Goal: Task Accomplishment & Management: Use online tool/utility

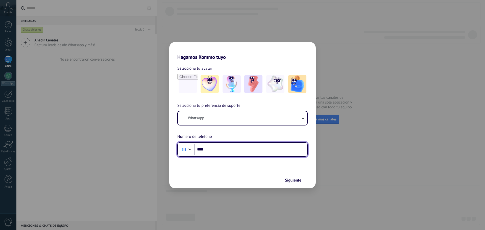
click at [245, 150] on input "****" at bounding box center [251, 150] width 113 height 12
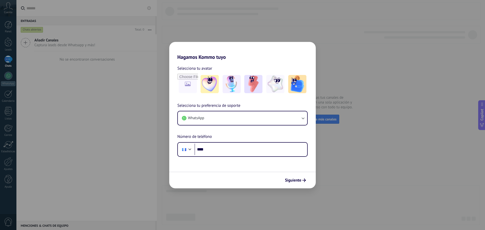
click at [246, 127] on div "Selecciona tu preferencia de soporte WhatsApp Número de teléfono Phone ****" at bounding box center [242, 130] width 147 height 54
click at [244, 118] on button "WhatsApp" at bounding box center [242, 118] width 129 height 14
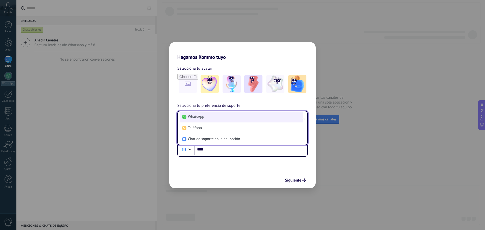
click at [244, 118] on li "WhatsApp" at bounding box center [241, 116] width 123 height 11
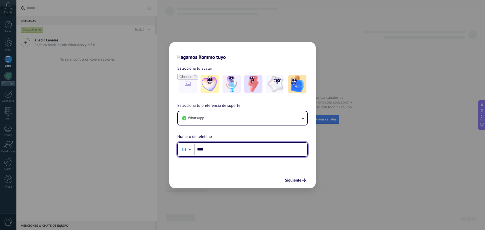
click at [270, 152] on input "****" at bounding box center [251, 150] width 113 height 12
type input "**********"
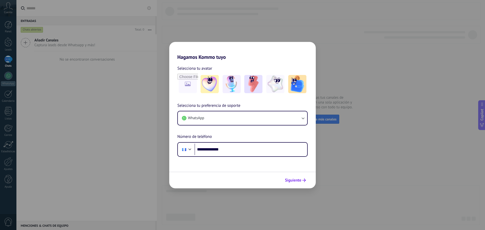
click at [299, 181] on span "Siguiente" at bounding box center [293, 181] width 16 height 4
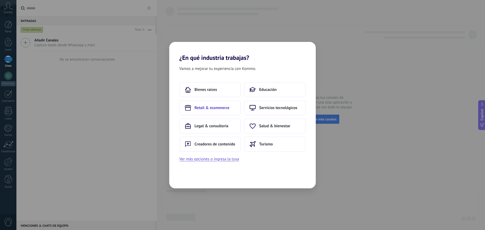
click at [219, 108] on span "Retail & ecommerce" at bounding box center [212, 107] width 35 height 5
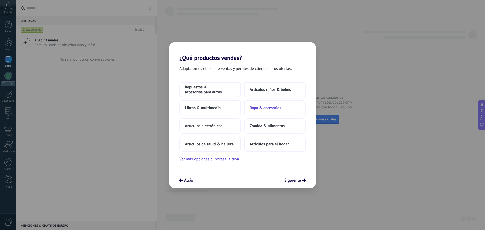
click at [278, 102] on button "Ropa & accesorios" at bounding box center [275, 107] width 62 height 15
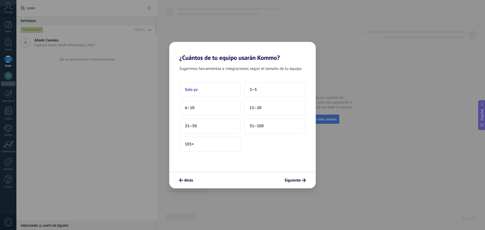
click at [215, 90] on button "Solo yo" at bounding box center [210, 89] width 62 height 15
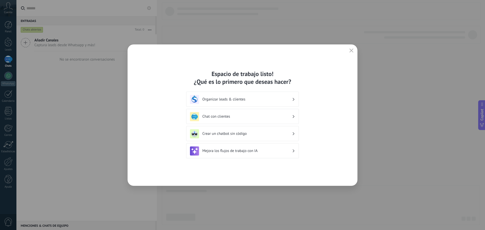
click at [243, 114] on h3 "Chat con clientes" at bounding box center [247, 116] width 90 height 5
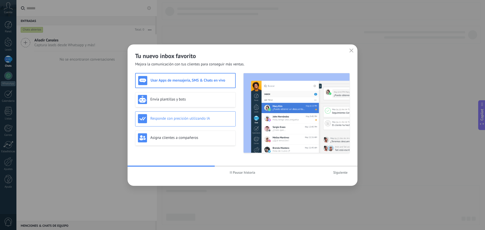
click at [211, 119] on h3 "Responde con precisión utilizando IA" at bounding box center [191, 118] width 83 height 5
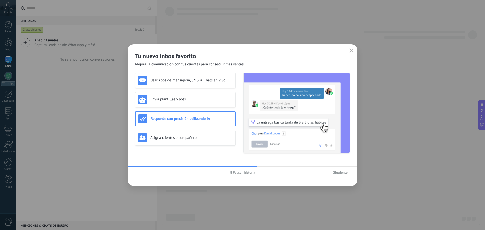
click at [345, 171] on span "Siguiente" at bounding box center [340, 173] width 14 height 4
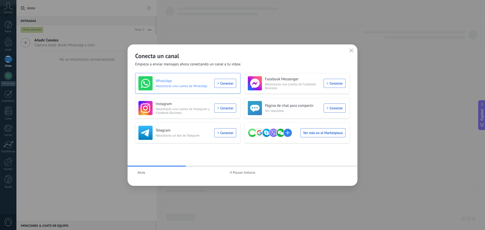
click at [197, 81] on h3 "WhatsApp" at bounding box center [184, 81] width 56 height 5
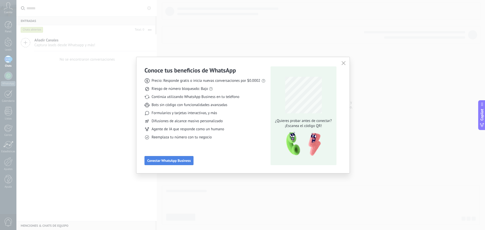
click at [173, 160] on span "Conectar WhatsApp Business" at bounding box center [168, 161] width 43 height 4
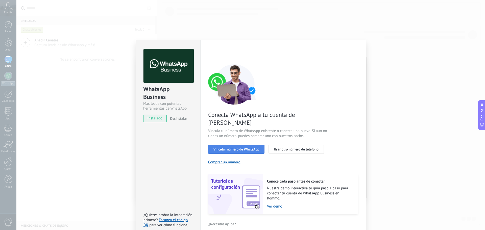
click at [252, 148] on span "Vincular número de WhatsApp" at bounding box center [237, 150] width 46 height 4
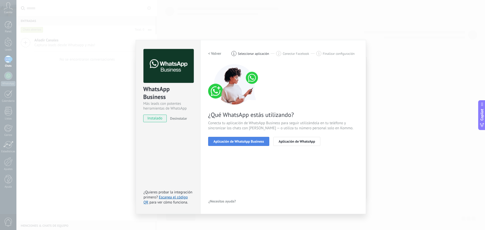
click at [245, 142] on span "Aplicación de WhatsApp Business" at bounding box center [239, 142] width 51 height 4
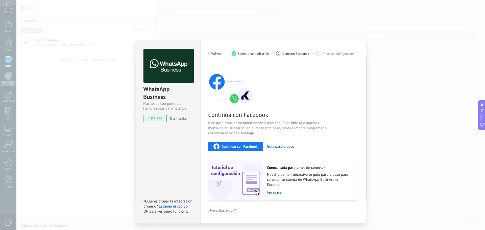
click at [242, 148] on span "Continuar con Facebook" at bounding box center [240, 147] width 36 height 4
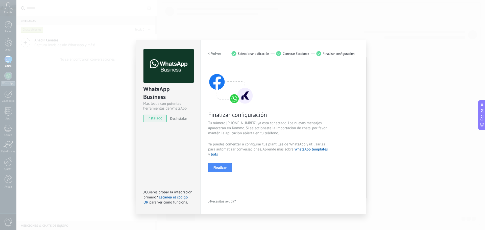
click at [219, 178] on div "< Volver 1 Seleccionar aplicación 2 Conectar Facebook 3 Finalizar configuración…" at bounding box center [283, 127] width 150 height 156
drag, startPoint x: 218, startPoint y: 173, endPoint x: 230, endPoint y: 166, distance: 14.6
click at [218, 172] on div "< Volver 1 Seleccionar aplicación 2 Conectar Facebook 3 Finalizar configuración…" at bounding box center [283, 127] width 150 height 156
click at [230, 165] on button "Finalizar" at bounding box center [220, 167] width 24 height 9
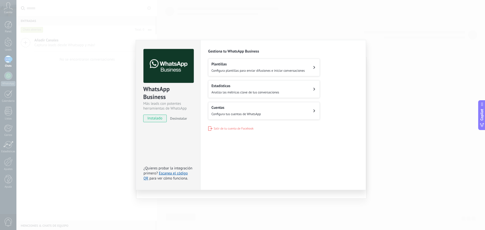
click at [271, 65] on h2 "Plantillas" at bounding box center [259, 64] width 94 height 5
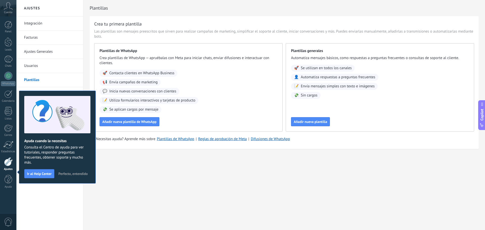
click at [184, 185] on div "Ajustes Integración Facturas Ajustes Generales Usuarios Plantillas Herramientas…" at bounding box center [250, 115] width 469 height 230
click at [118, 150] on div "Plantillas Crea tu primera plantilla Las plantillas son mensajes preescritos qu…" at bounding box center [284, 85] width 402 height 171
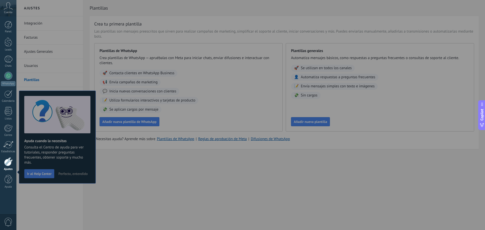
click at [138, 191] on div at bounding box center [258, 115] width 485 height 230
click at [5, 181] on div at bounding box center [9, 179] width 8 height 9
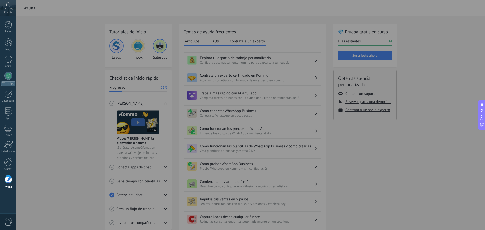
click at [72, 73] on div at bounding box center [258, 115] width 485 height 230
click at [13, 11] on div "Cuenta" at bounding box center [8, 8] width 16 height 16
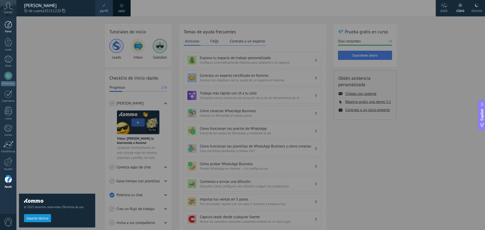
click at [5, 26] on div at bounding box center [9, 25] width 8 height 8
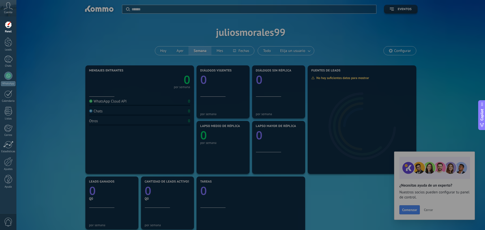
click at [411, 50] on div at bounding box center [258, 115] width 485 height 230
click at [429, 212] on div at bounding box center [258, 115] width 485 height 230
click at [429, 210] on div at bounding box center [258, 115] width 485 height 230
click at [428, 210] on div at bounding box center [258, 115] width 485 height 230
click at [315, 189] on div at bounding box center [258, 115] width 485 height 230
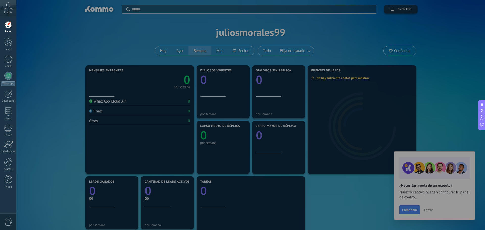
click at [82, 28] on div at bounding box center [258, 115] width 485 height 230
click at [7, 32] on div "Panel" at bounding box center [8, 31] width 15 height 3
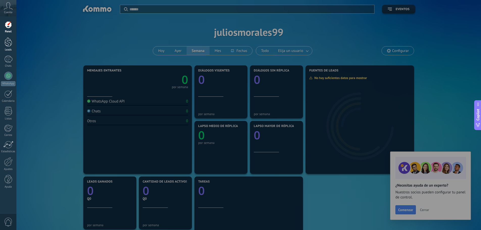
click at [8, 42] on div at bounding box center [9, 41] width 8 height 9
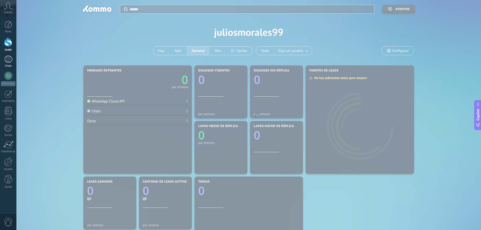
click at [9, 59] on div at bounding box center [8, 59] width 8 height 7
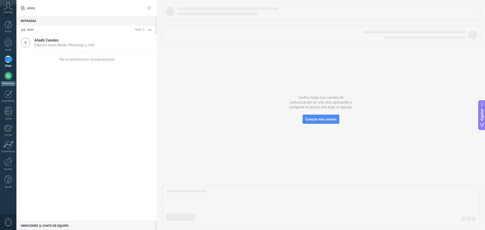
click at [10, 73] on div at bounding box center [8, 76] width 8 height 8
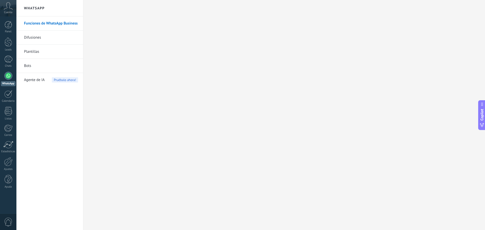
click at [41, 82] on span "Agente de IA" at bounding box center [34, 80] width 21 height 14
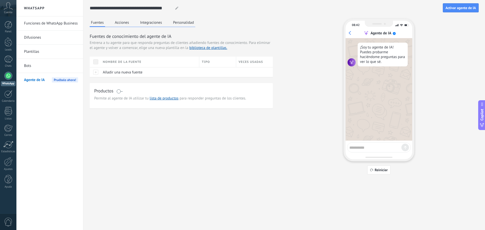
click at [380, 148] on textarea at bounding box center [376, 147] width 52 height 6
type textarea "****"
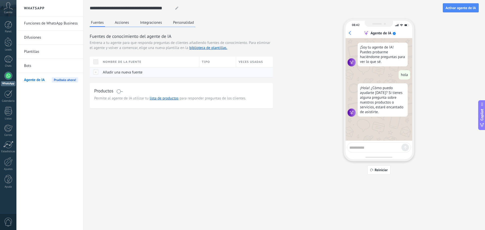
click at [119, 70] on span "Añadir una nueva fuente" at bounding box center [123, 72] width 40 height 5
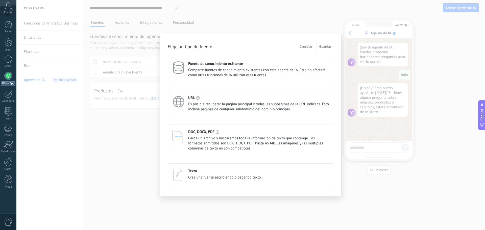
click at [228, 72] on span "Comparte fuentes de conocimiento existentes con este agente de IA. Esto no afec…" at bounding box center [258, 73] width 141 height 10
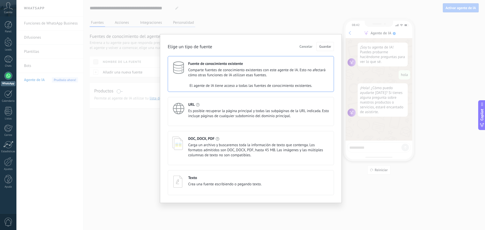
click at [224, 83] on div "El agente de IA tiene acceso a todas las fuentes de conocimiento existentes." at bounding box center [251, 86] width 166 height 10
click at [245, 73] on span "Comparte fuentes de conocimiento existentes con este agente de IA. Esto no afec…" at bounding box center [258, 73] width 141 height 10
click at [192, 116] on span "Es posible recuperar la página principal y todas las subpáginas de la URL indic…" at bounding box center [258, 114] width 141 height 10
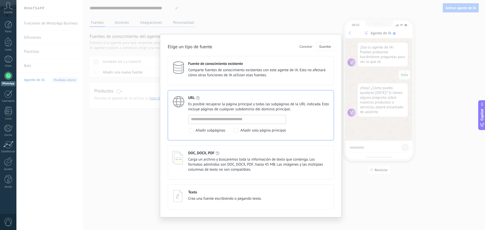
click at [229, 75] on span "Comparte fuentes de conocimiento existentes con este agente de IA. Esto no afec…" at bounding box center [258, 73] width 141 height 10
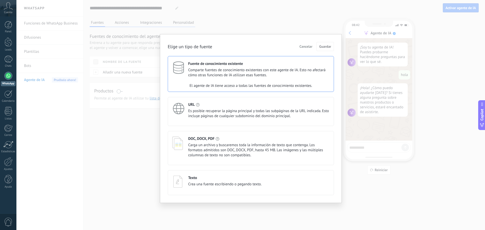
click at [189, 63] on h4 "Fuente de conocimiento existente" at bounding box center [215, 63] width 55 height 5
click at [304, 46] on span "Cancelar" at bounding box center [306, 47] width 13 height 4
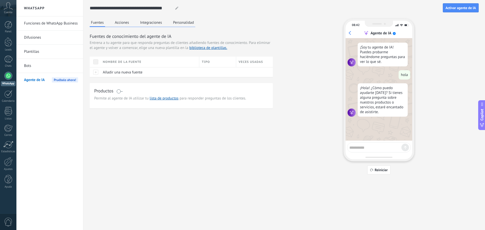
click at [46, 78] on div "Agente de IA Pruébalo ahora!" at bounding box center [51, 80] width 54 height 14
click at [122, 73] on span "Añadir una nueva fuente" at bounding box center [123, 72] width 40 height 5
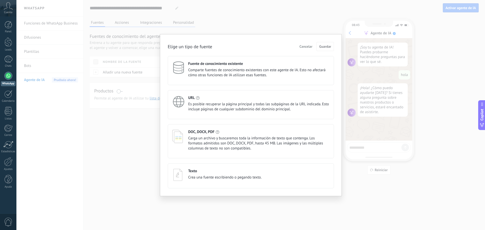
click at [206, 100] on div "URL" at bounding box center [258, 98] width 141 height 5
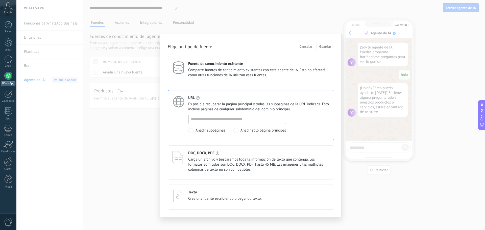
click at [189, 166] on span "Carga un archivo y buscaremos toda la información de texto que contenga. Los fo…" at bounding box center [258, 164] width 141 height 15
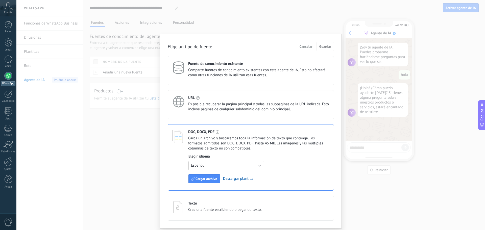
click at [191, 208] on span "Crea una fuente escribiendo o pegando texto." at bounding box center [225, 209] width 74 height 5
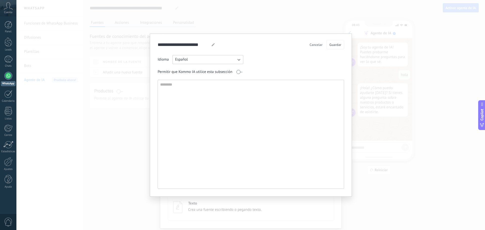
click at [319, 45] on span "Cancelar" at bounding box center [316, 45] width 13 height 4
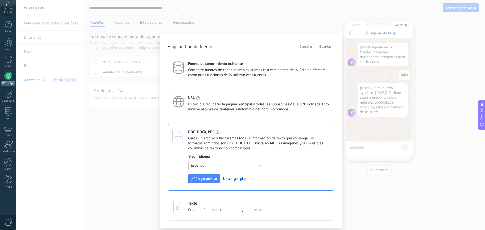
click at [307, 46] on span "Cancelar" at bounding box center [306, 47] width 13 height 4
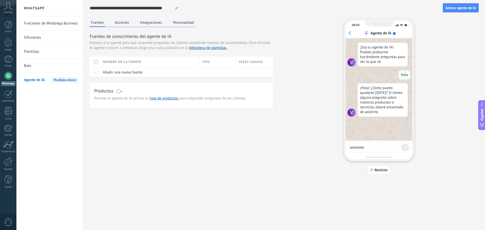
click at [36, 21] on link "Funciones de WhatsApp Business" at bounding box center [51, 23] width 54 height 14
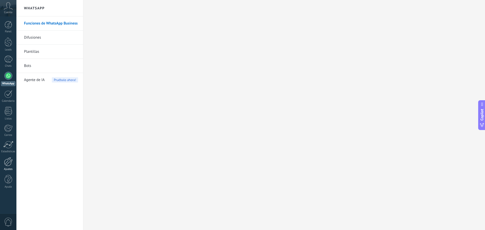
click at [10, 166] on div at bounding box center [8, 161] width 9 height 9
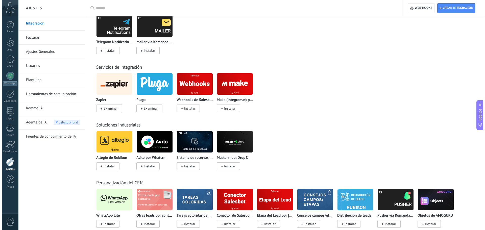
scroll to position [809, 0]
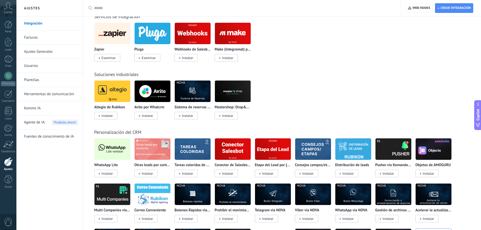
click at [100, 156] on img at bounding box center [113, 149] width 36 height 25
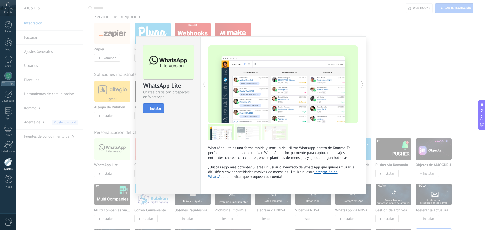
click at [154, 108] on span "Instalar" at bounding box center [155, 109] width 11 height 4
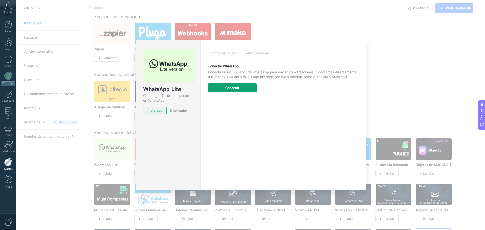
click at [221, 84] on button "Conectar" at bounding box center [232, 87] width 49 height 9
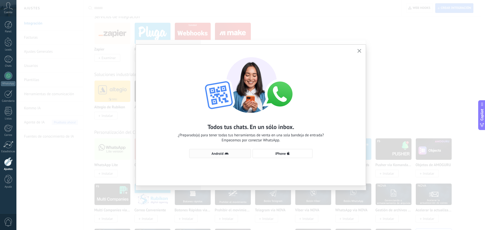
click at [220, 156] on button "Android" at bounding box center [220, 153] width 62 height 9
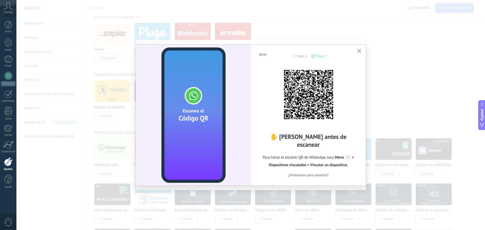
click at [212, 114] on video at bounding box center [193, 115] width 64 height 135
click at [262, 55] on span "Atrás" at bounding box center [263, 55] width 8 height 4
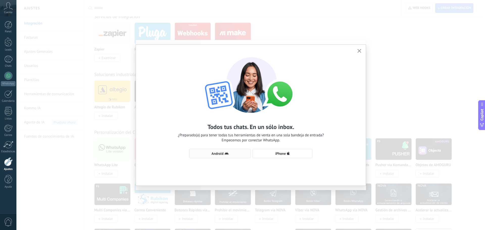
click at [225, 153] on icon "button" at bounding box center [227, 154] width 4 height 4
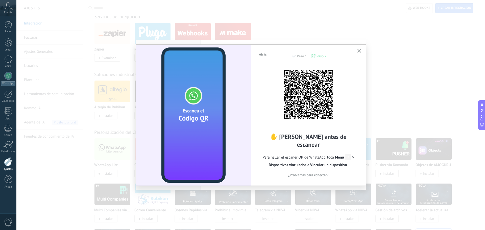
click at [317, 173] on span "¿Problemas para conectar?" at bounding box center [308, 175] width 40 height 4
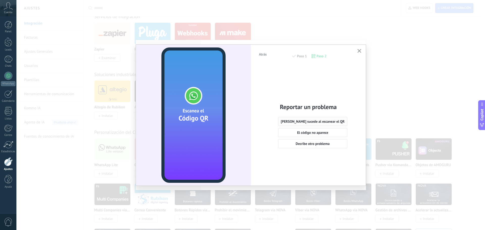
click at [314, 120] on span "Nada sucede al escanear el QR" at bounding box center [313, 122] width 64 height 4
click at [326, 145] on span "Si, el código aún no escanea" at bounding box center [308, 145] width 42 height 4
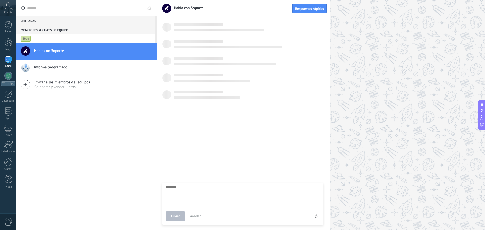
scroll to position [5, 0]
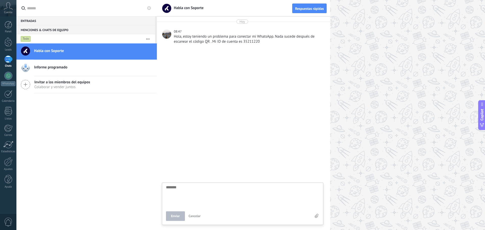
type textarea "*"
type textarea "**"
type textarea "***"
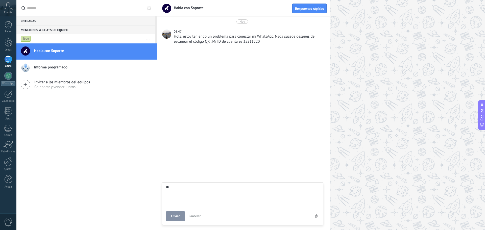
type textarea "***"
type textarea "****"
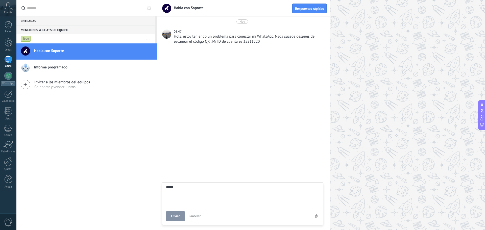
type textarea "****"
type textarea "***"
type textarea "****"
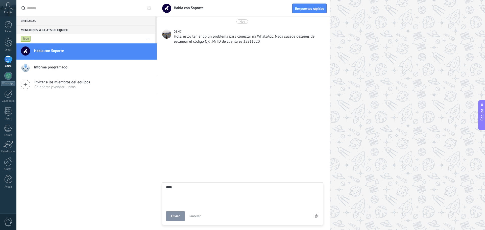
type textarea "****"
click at [183, 220] on button "Enviar" at bounding box center [175, 217] width 19 height 10
type textarea "*******"
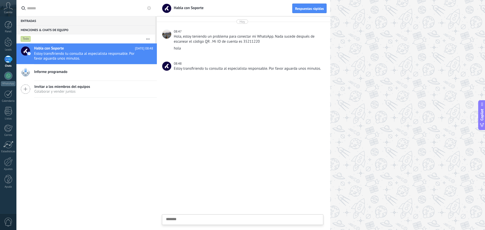
type textarea "*"
type textarea "**"
type textarea "***"
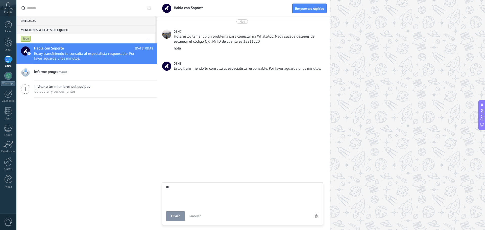
type textarea "***"
type textarea "****"
type textarea "*****"
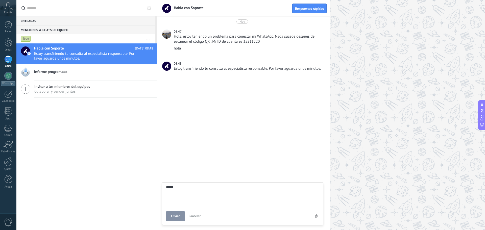
type textarea "******"
type textarea "*******"
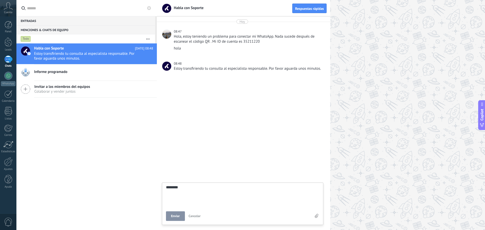
scroll to position [10, 0]
type textarea "*******"
click at [182, 215] on button "Enviar" at bounding box center [175, 217] width 19 height 10
type textarea "*******"
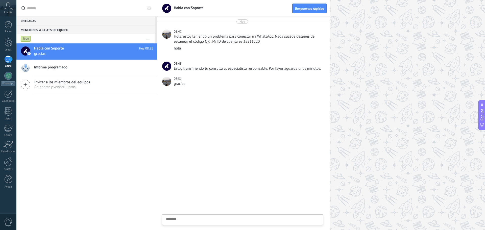
click at [345, 10] on div at bounding box center [321, 115] width 328 height 230
click at [9, 79] on div at bounding box center [8, 76] width 8 height 8
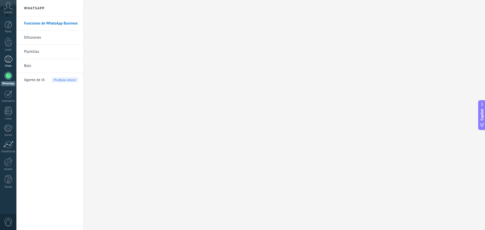
click at [11, 60] on div at bounding box center [8, 59] width 8 height 7
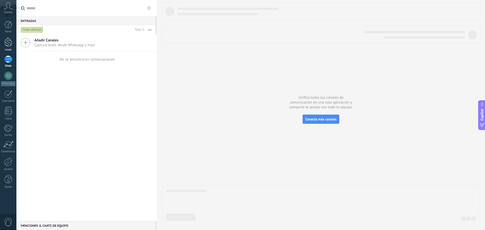
click at [15, 45] on link "Leads" at bounding box center [8, 44] width 16 height 14
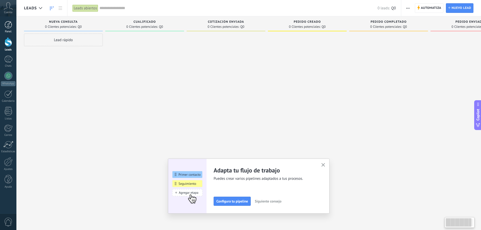
click at [15, 25] on link "Panel" at bounding box center [8, 27] width 16 height 12
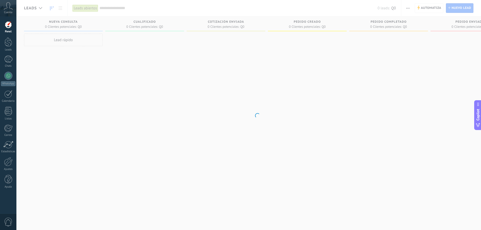
click at [7, 1] on div "Cuenta" at bounding box center [8, 8] width 16 height 16
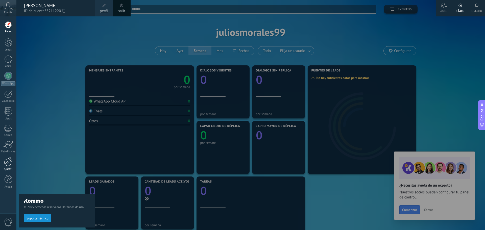
click at [13, 162] on link "Ajustes" at bounding box center [8, 164] width 16 height 14
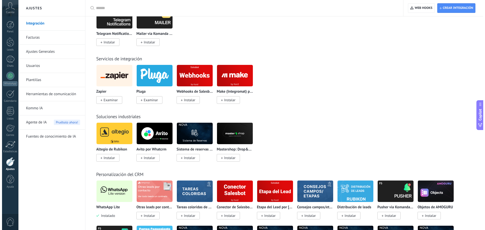
scroll to position [826, 0]
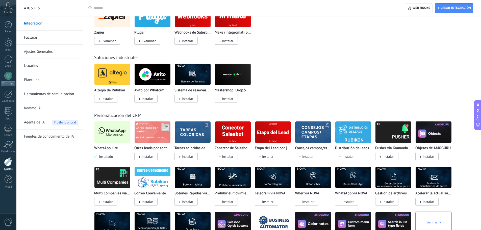
click at [111, 134] on img at bounding box center [113, 132] width 36 height 25
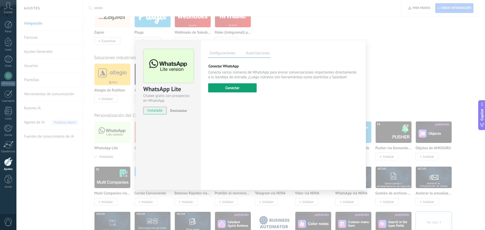
click at [220, 87] on button "Conectar" at bounding box center [232, 87] width 49 height 9
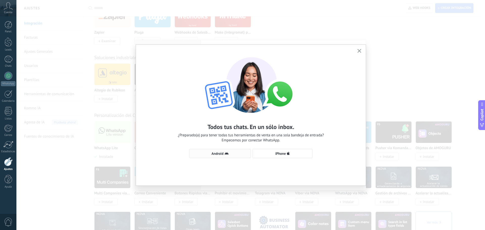
click at [214, 149] on button "Android" at bounding box center [220, 153] width 62 height 9
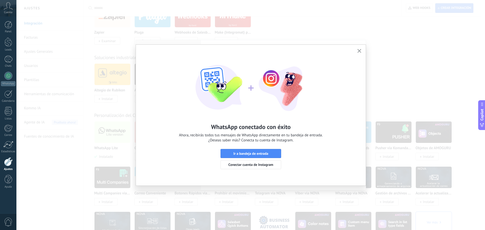
click at [259, 151] on button "Ir a bandeja de entrada" at bounding box center [251, 153] width 61 height 9
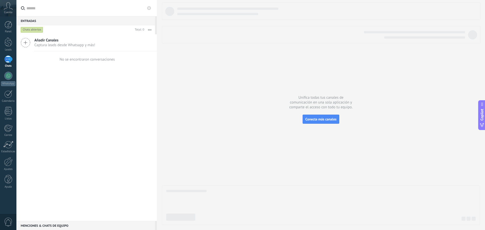
click at [151, 7] on button at bounding box center [149, 8] width 6 height 6
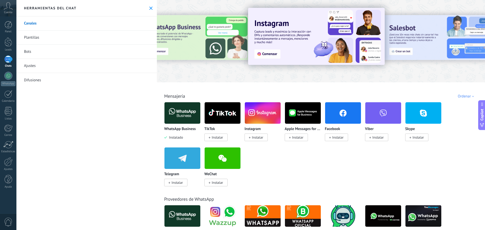
click at [149, 7] on icon at bounding box center [150, 8] width 3 height 3
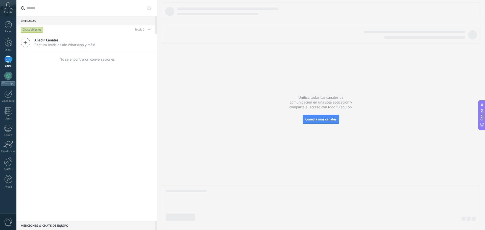
click at [59, 38] on span "Añadir Canales" at bounding box center [64, 40] width 61 height 5
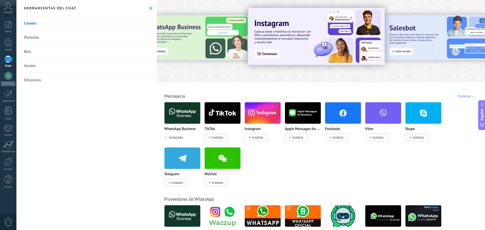
click at [149, 9] on use at bounding box center [150, 8] width 3 height 3
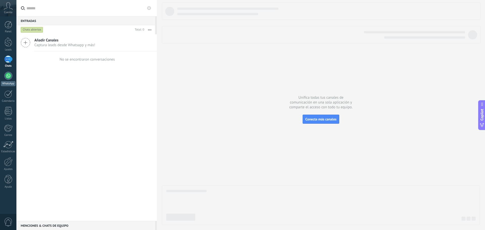
click at [8, 78] on div at bounding box center [8, 76] width 8 height 8
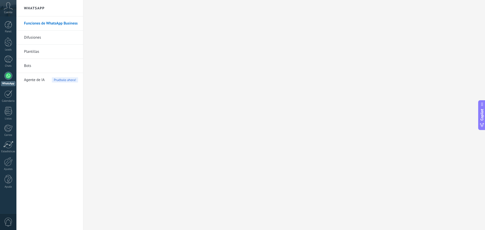
click at [50, 35] on link "Difusiones" at bounding box center [51, 38] width 54 height 14
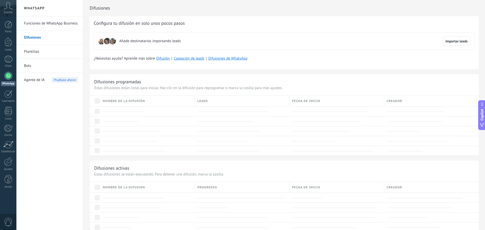
click at [40, 45] on link "Plantillas" at bounding box center [51, 52] width 54 height 14
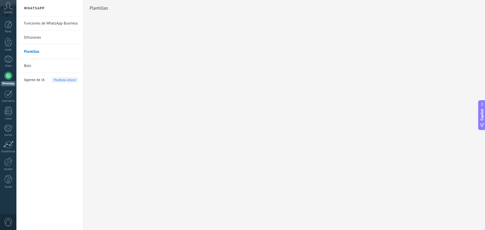
click at [27, 63] on link "Bots" at bounding box center [51, 66] width 54 height 14
click at [10, 160] on div at bounding box center [8, 161] width 9 height 9
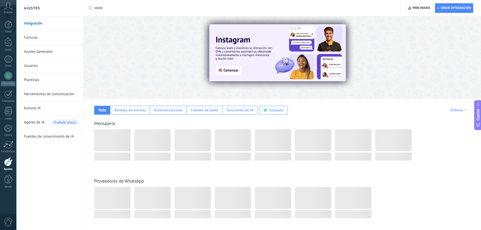
scroll to position [34, 0]
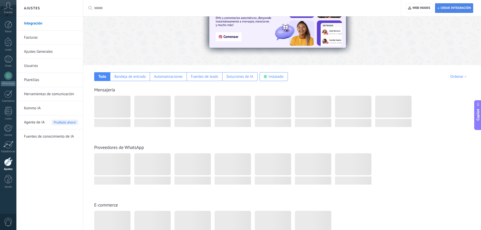
click at [453, 5] on span "Crear integración" at bounding box center [455, 8] width 34 height 9
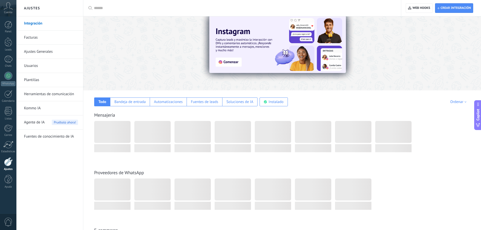
scroll to position [0, 0]
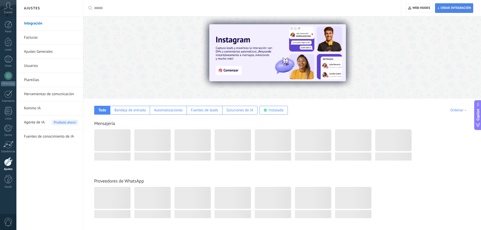
click at [450, 7] on span "Crear integración" at bounding box center [456, 8] width 30 height 4
click at [10, 160] on div at bounding box center [8, 161] width 9 height 9
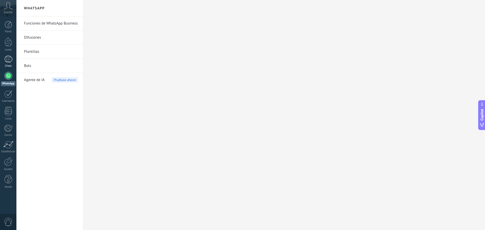
click at [3, 58] on link "Chats" at bounding box center [8, 62] width 16 height 12
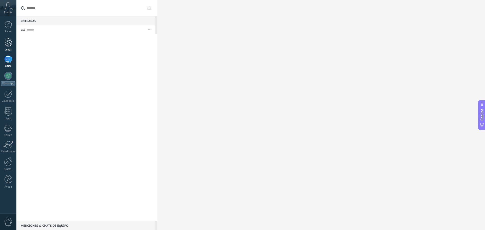
click at [6, 45] on div at bounding box center [9, 41] width 8 height 9
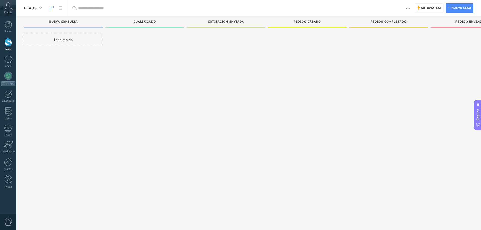
click at [9, 12] on span "Cuenta" at bounding box center [8, 12] width 8 height 3
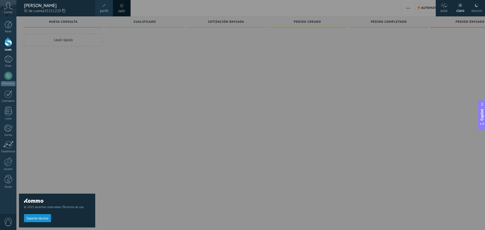
click at [476, 10] on div "oscuro" at bounding box center [477, 9] width 11 height 13
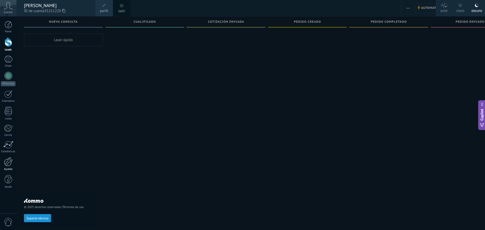
click at [9, 164] on div at bounding box center [8, 161] width 9 height 9
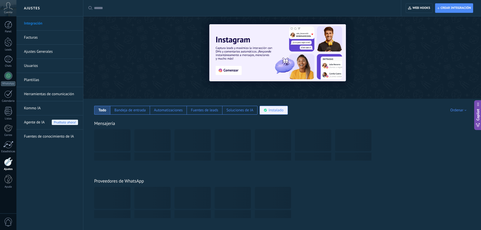
click at [283, 111] on div "Instalado" at bounding box center [274, 110] width 28 height 9
click at [276, 107] on div "Instalado" at bounding box center [274, 110] width 28 height 9
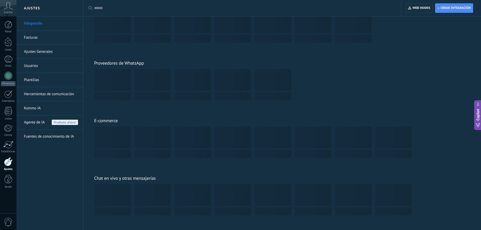
scroll to position [143, 0]
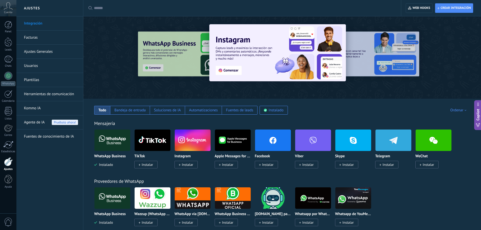
scroll to position [8, 0]
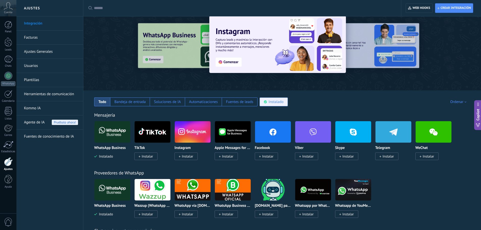
click at [283, 101] on div "Instalado" at bounding box center [274, 102] width 28 height 9
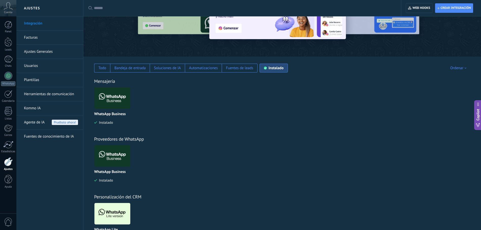
scroll to position [66, 0]
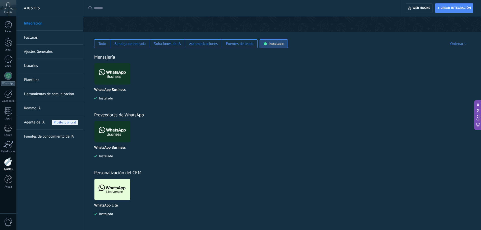
click at [100, 184] on img at bounding box center [113, 189] width 36 height 25
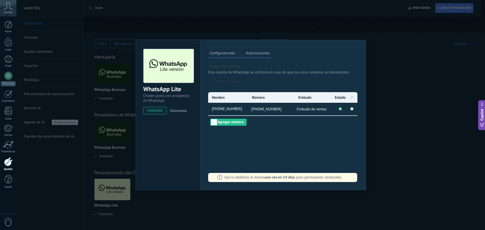
click at [257, 55] on label "Autorizaciones" at bounding box center [258, 53] width 26 height 7
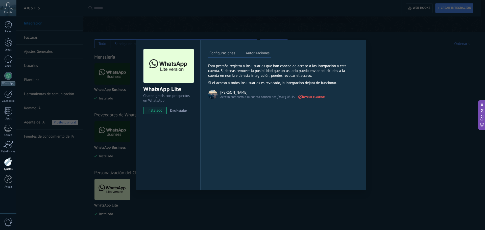
click at [212, 98] on img at bounding box center [212, 94] width 9 height 9
click at [222, 52] on label "Configuraciones" at bounding box center [222, 53] width 28 height 7
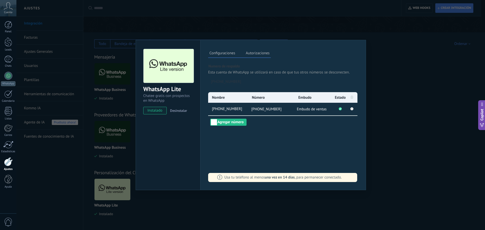
click at [390, 77] on div "WhatsApp Lite Chatee gratis con prospectos en WhatsApp instalado Desinstalar Co…" at bounding box center [250, 115] width 469 height 230
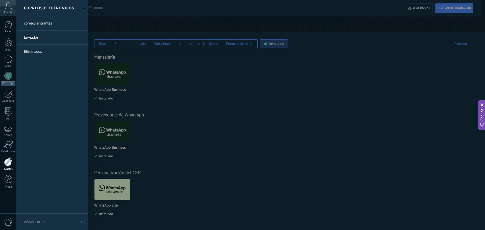
click at [7, 164] on div at bounding box center [8, 161] width 9 height 9
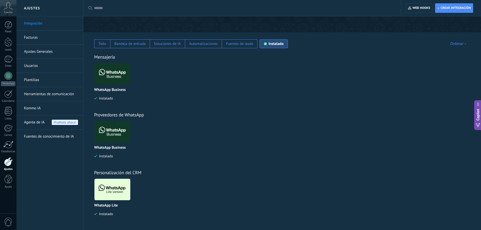
click at [48, 22] on link "Integración" at bounding box center [51, 23] width 54 height 14
click at [97, 45] on div "Todo" at bounding box center [102, 43] width 16 height 9
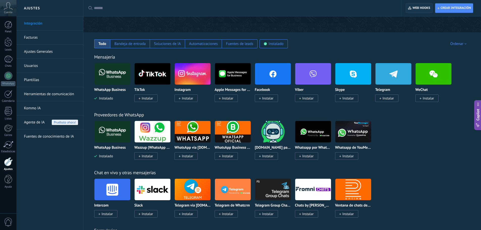
click at [420, 12] on span "Web hooks 0" at bounding box center [419, 8] width 22 height 9
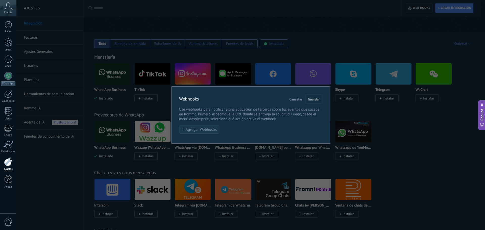
click at [190, 129] on span "Agregar Webhooks" at bounding box center [201, 130] width 31 height 4
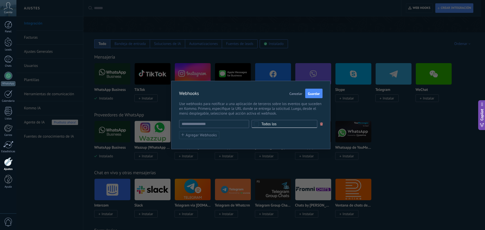
click at [268, 125] on div "Todos los" at bounding box center [269, 124] width 15 height 4
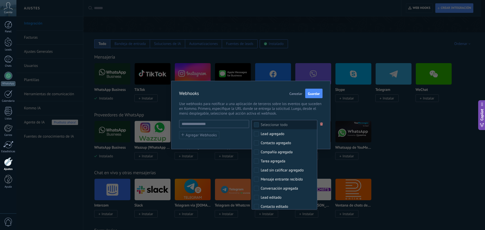
click at [268, 125] on div "Seleccionar todo" at bounding box center [274, 125] width 27 height 5
click at [295, 95] on span "Cancelar" at bounding box center [296, 94] width 13 height 4
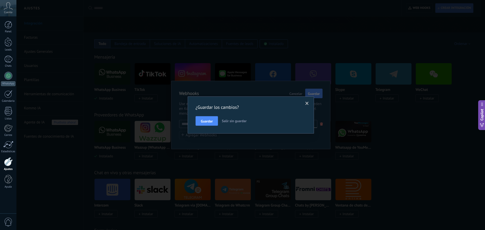
click at [235, 116] on div "Guardar Salir sin guardar" at bounding box center [251, 121] width 111 height 10
click at [234, 121] on span "Salir sin guardar" at bounding box center [234, 121] width 25 height 5
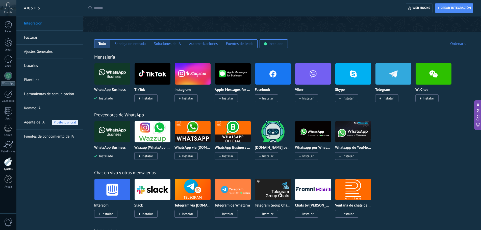
click at [226, 137] on img at bounding box center [233, 132] width 36 height 25
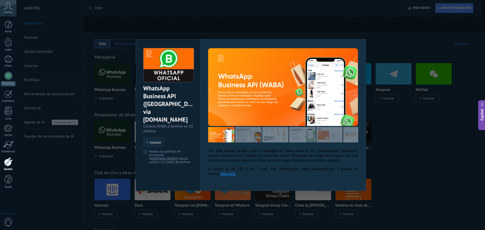
click at [473, 143] on div "WhatsApp Business API (WABA) via Radist.Online Conecta WABA a Kommo en 10 minut…" at bounding box center [250, 115] width 469 height 230
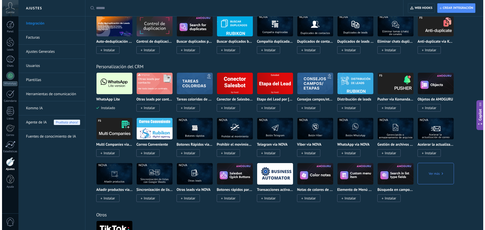
scroll to position [1546, 0]
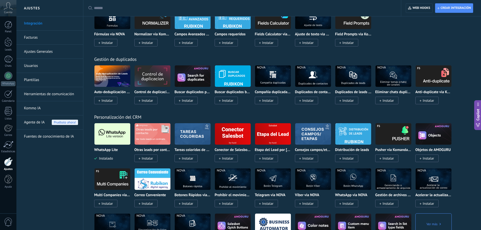
click at [461, 3] on div "Crear integración Web hooks 0" at bounding box center [442, 8] width 80 height 16
click at [459, 6] on span "Crear integración" at bounding box center [456, 8] width 30 height 4
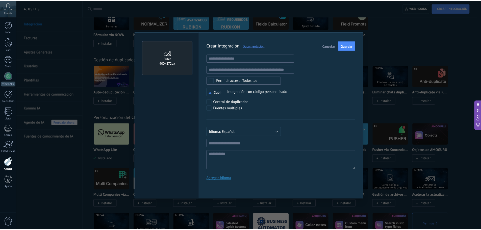
scroll to position [5, 0]
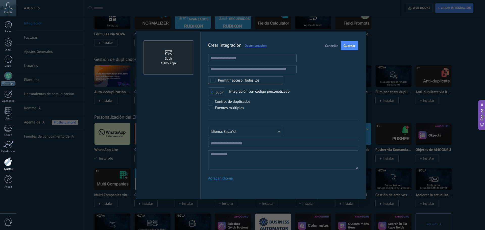
click at [327, 45] on span "Cancelar" at bounding box center [331, 46] width 13 height 4
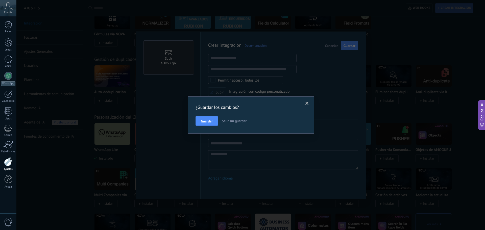
click at [236, 121] on span "Salir sin guardar" at bounding box center [234, 121] width 25 height 5
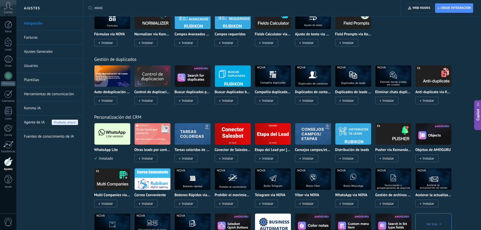
click at [36, 53] on link "Ajustes Generales" at bounding box center [51, 52] width 54 height 14
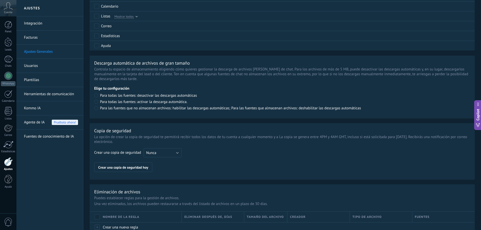
scroll to position [322, 0]
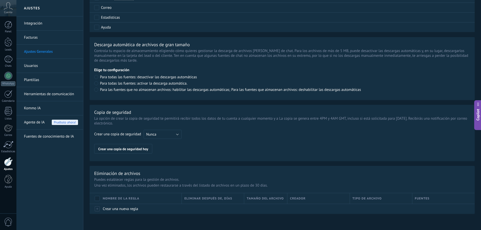
click at [33, 65] on link "Usuarios" at bounding box center [51, 66] width 54 height 14
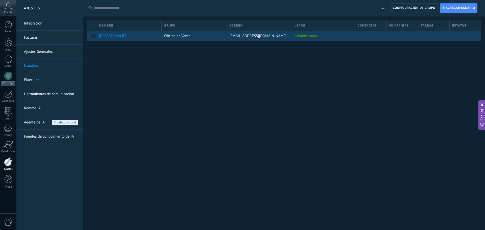
click at [110, 32] on div "[PERSON_NAME]" at bounding box center [128, 36] width 63 height 10
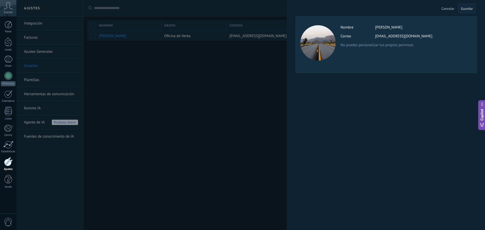
click at [312, 57] on div at bounding box center [318, 42] width 35 height 35
click at [237, 93] on div at bounding box center [242, 115] width 485 height 230
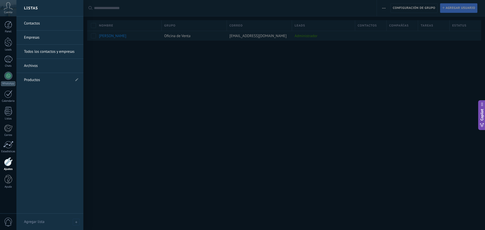
click at [60, 80] on link "Productos" at bounding box center [47, 80] width 47 height 14
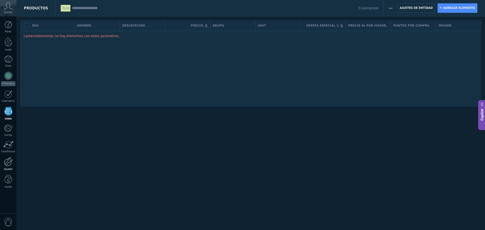
click at [8, 166] on div at bounding box center [8, 161] width 9 height 9
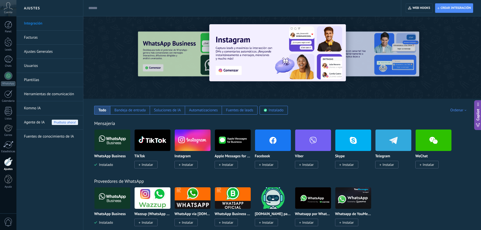
click at [41, 110] on link "Kommo IA" at bounding box center [51, 108] width 54 height 14
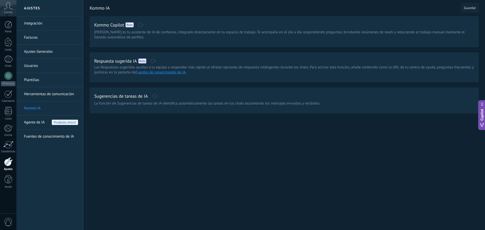
click at [50, 91] on link "Herramientas de comunicación" at bounding box center [51, 94] width 54 height 14
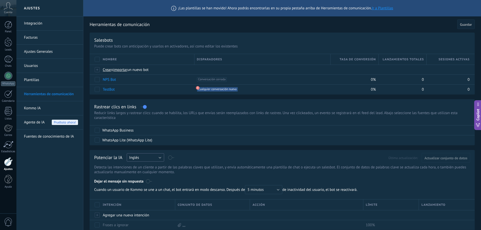
click at [151, 157] on button "Inglés" at bounding box center [145, 157] width 37 height 8
click at [146, 175] on span "Español" at bounding box center [143, 175] width 39 height 5
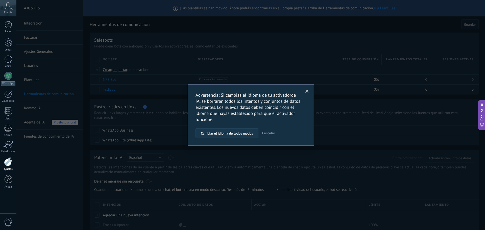
click at [244, 135] on span "Cambiar el idioma de todos modos" at bounding box center [227, 134] width 52 height 4
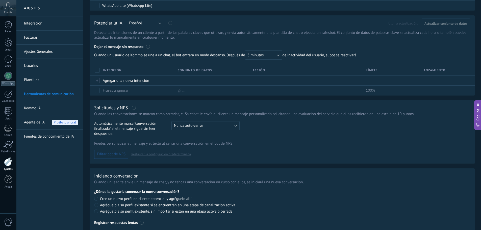
scroll to position [155, 0]
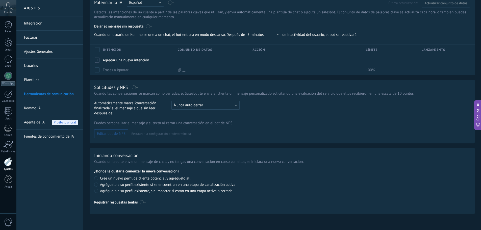
click at [39, 74] on link "Plantillas" at bounding box center [51, 80] width 54 height 14
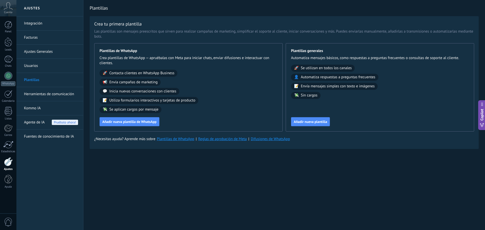
click at [53, 61] on link "Usuarios" at bounding box center [51, 66] width 54 height 14
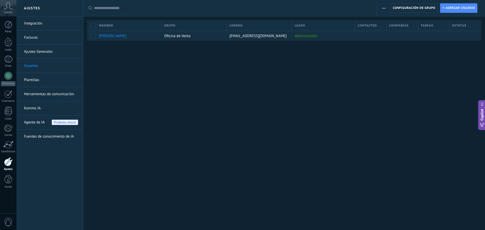
click at [39, 26] on link "Integración" at bounding box center [51, 23] width 54 height 14
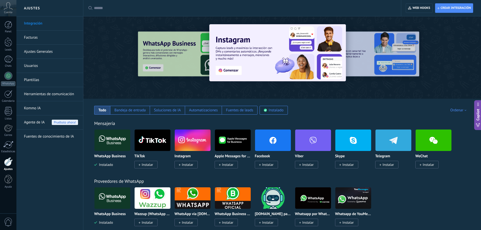
click at [111, 135] on img at bounding box center [113, 140] width 36 height 25
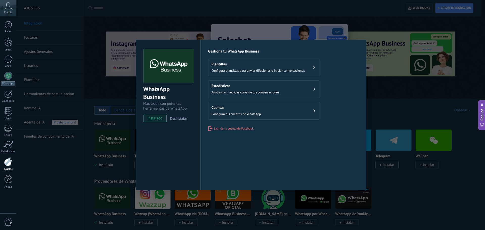
click at [324, 12] on div "WhatsApp Business Más leads con potentes herramientas de WhatsApp instalado Des…" at bounding box center [250, 115] width 469 height 230
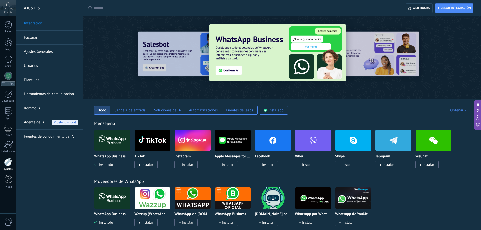
click at [176, 13] on div at bounding box center [244, 8] width 300 height 16
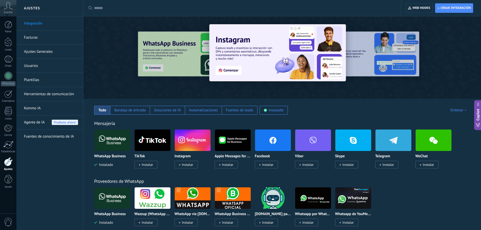
click at [176, 9] on input "text" at bounding box center [244, 8] width 300 height 5
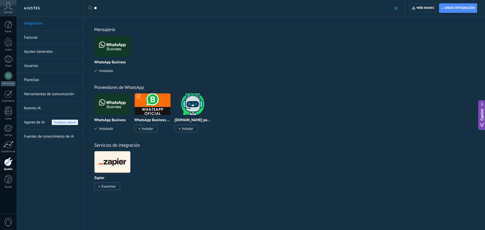
type input "*"
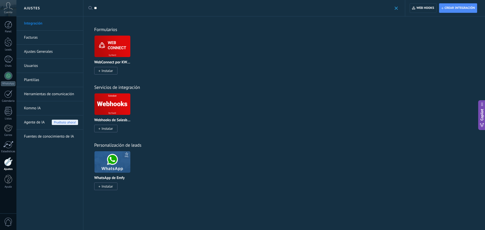
type input "*"
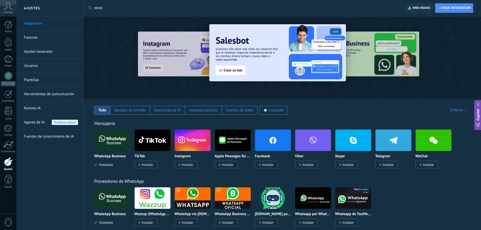
click at [423, 6] on span "Web hooks 0" at bounding box center [422, 8] width 18 height 4
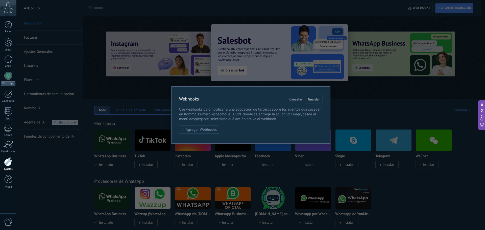
click at [199, 134] on div "Webhooks Cancelar Guardar Use webhooks para notificar a una aplicación de terce…" at bounding box center [250, 114] width 159 height 57
click at [200, 132] on span "Agregar Webhooks" at bounding box center [201, 130] width 31 height 4
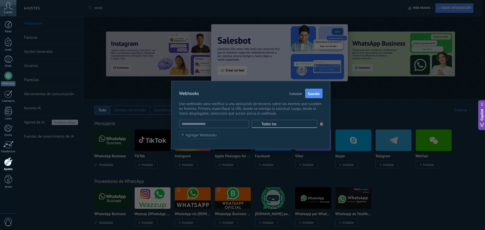
click at [297, 92] on span "Cancelar" at bounding box center [296, 94] width 13 height 4
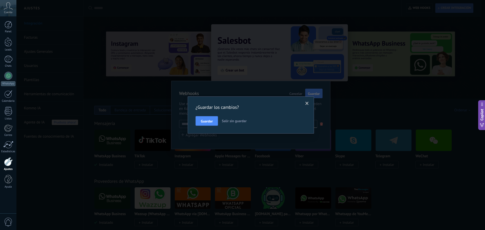
click at [230, 121] on span "Salir sin guardar" at bounding box center [234, 121] width 25 height 5
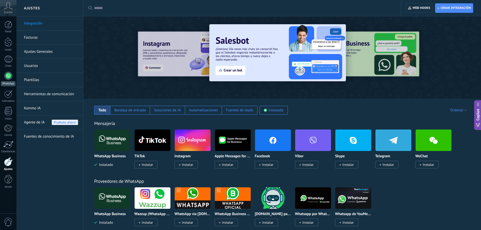
click at [3, 78] on link "WhatsApp" at bounding box center [8, 79] width 16 height 14
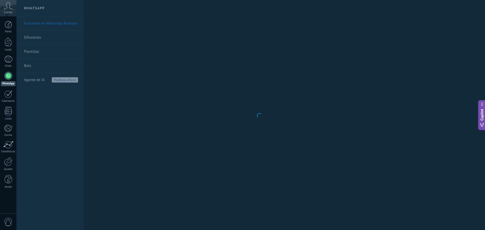
click at [5, 11] on span "Cuenta" at bounding box center [8, 12] width 8 height 3
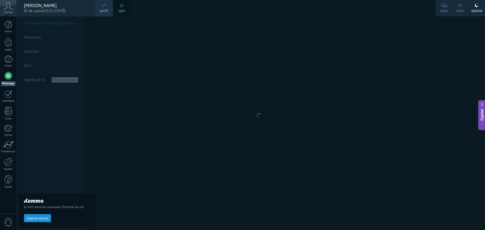
click at [5, 11] on span "Cuenta" at bounding box center [8, 12] width 8 height 3
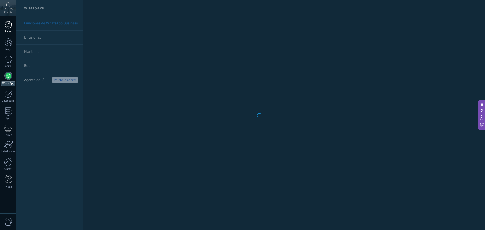
click at [6, 28] on div at bounding box center [9, 25] width 8 height 8
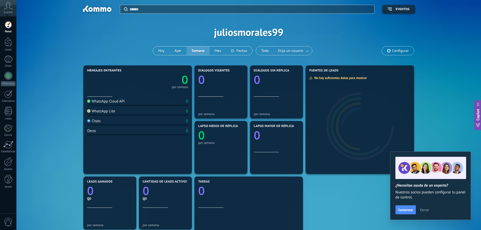
click at [389, 46] on div "Aplicar Eventos juliosmorales99 Hoy Ayer Semana Mes Todo Elija un usuario Confi…" at bounding box center [249, 32] width 450 height 64
click at [392, 51] on span "Configurar" at bounding box center [398, 51] width 32 height 9
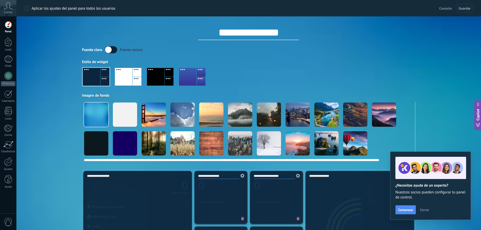
click at [180, 124] on div at bounding box center [183, 115] width 24 height 24
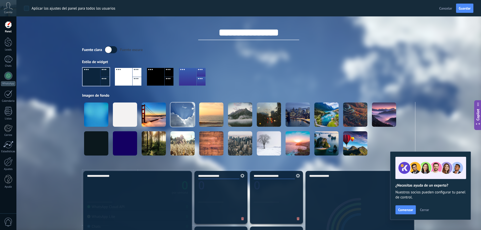
click at [163, 75] on div at bounding box center [155, 77] width 17 height 18
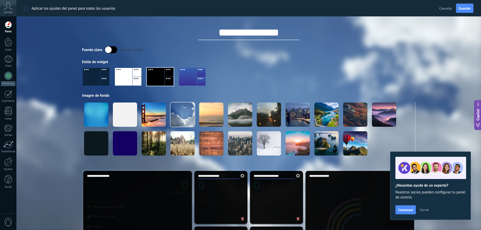
click at [258, 77] on div at bounding box center [249, 78] width 334 height 29
click at [311, 61] on div "Estilo de widget" at bounding box center [249, 62] width 334 height 5
click at [470, 7] on span "Guardar" at bounding box center [465, 9] width 12 height 4
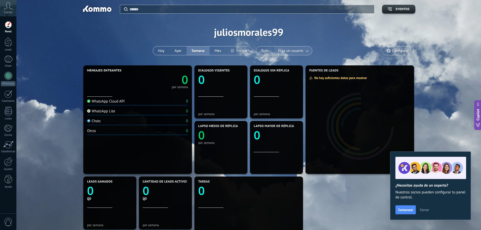
click at [300, 52] on span "Elija un usuario" at bounding box center [291, 51] width 27 height 7
click at [308, 48] on link at bounding box center [307, 51] width 9 height 8
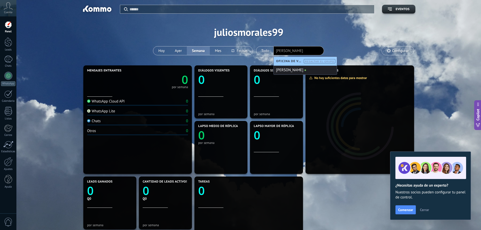
click at [298, 66] on div "[PERSON_NAME]" at bounding box center [305, 70] width 63 height 9
click at [297, 35] on div "Aplicar Eventos juliosmorales99 Hoy Ayer Semana Mes Todo Elija un usuario Julio…" at bounding box center [249, 32] width 450 height 64
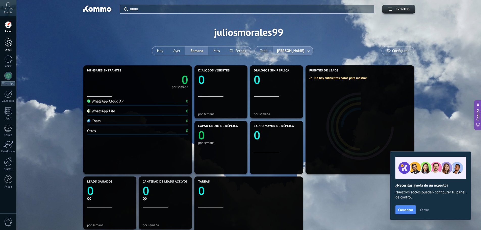
click at [15, 42] on link "Leads" at bounding box center [8, 44] width 16 height 14
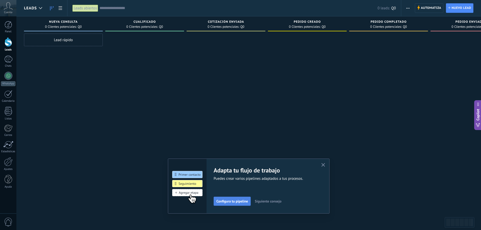
click at [237, 202] on span "Configura tu pipeline" at bounding box center [233, 202] width 32 height 4
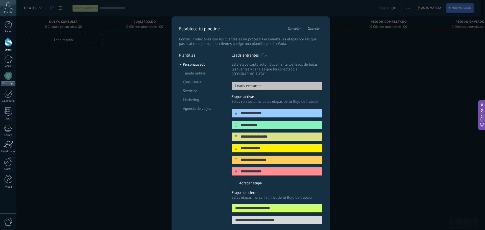
click at [296, 27] on span "Cancelar" at bounding box center [294, 29] width 13 height 4
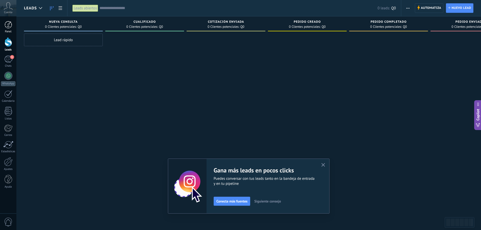
click at [10, 29] on link "Panel" at bounding box center [8, 27] width 16 height 12
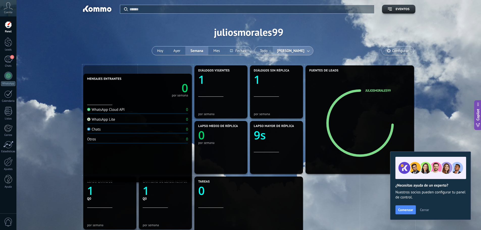
drag, startPoint x: 118, startPoint y: 104, endPoint x: 98, endPoint y: 112, distance: 21.6
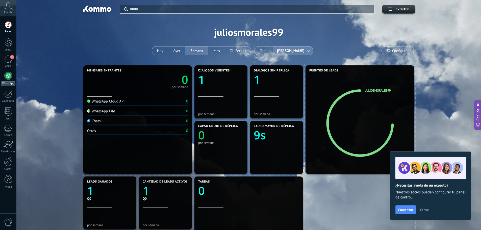
click at [11, 73] on link "WhatsApp" at bounding box center [8, 79] width 16 height 14
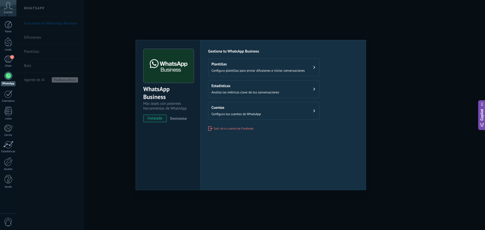
click at [243, 109] on h2 "Cuentas" at bounding box center [237, 107] width 50 height 5
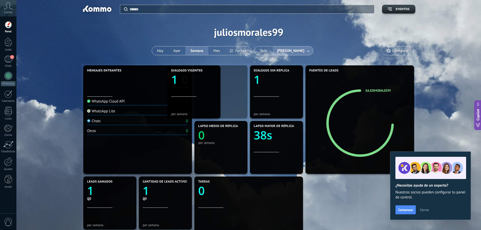
drag, startPoint x: 223, startPoint y: 85, endPoint x: 107, endPoint y: 88, distance: 115.5
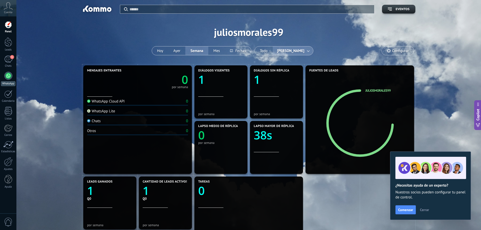
click at [8, 72] on div at bounding box center [8, 76] width 8 height 8
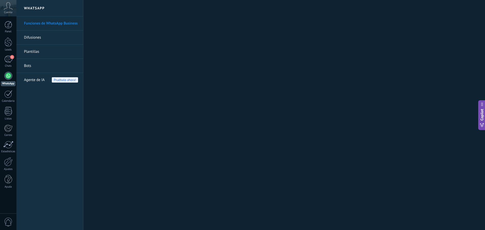
click at [35, 38] on link "Difusiones" at bounding box center [51, 38] width 54 height 14
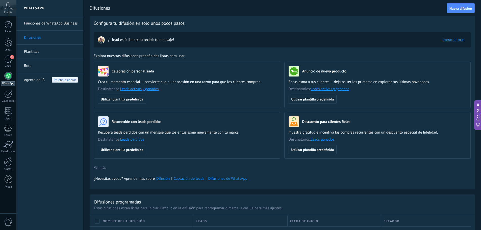
click at [38, 63] on link "Bots" at bounding box center [51, 66] width 54 height 14
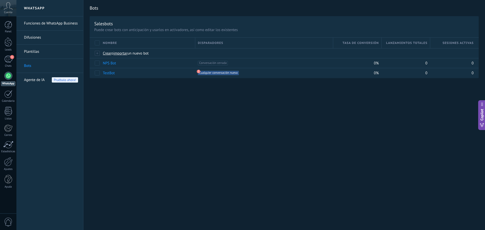
click at [48, 53] on link "Plantillas" at bounding box center [51, 52] width 54 height 14
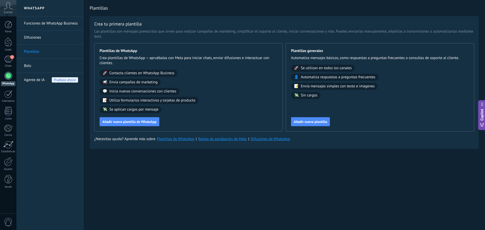
click at [43, 80] on span "Agente de IA" at bounding box center [34, 80] width 21 height 14
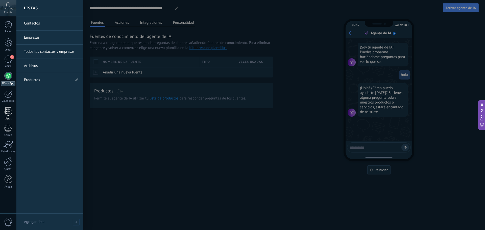
click at [3, 110] on link "Listas" at bounding box center [8, 114] width 16 height 14
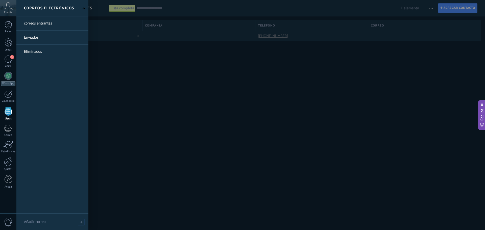
click at [6, 124] on div "Panel Leads 1 Chats WhatsApp Clientes" at bounding box center [8, 107] width 16 height 173
click at [6, 128] on div at bounding box center [8, 129] width 8 height 8
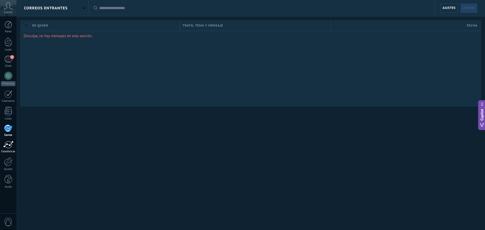
click at [8, 148] on div at bounding box center [8, 145] width 10 height 8
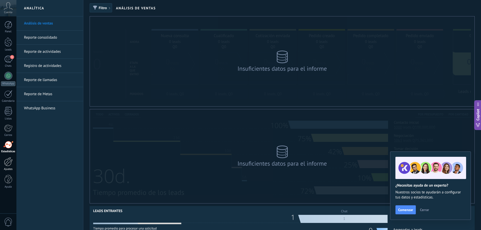
click at [6, 165] on div at bounding box center [8, 161] width 9 height 9
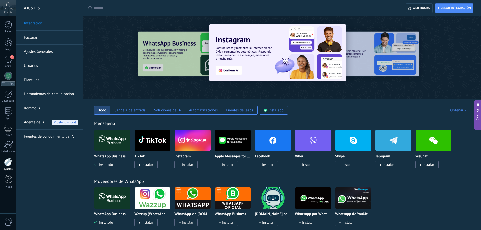
click at [40, 24] on link "Integración" at bounding box center [51, 23] width 54 height 14
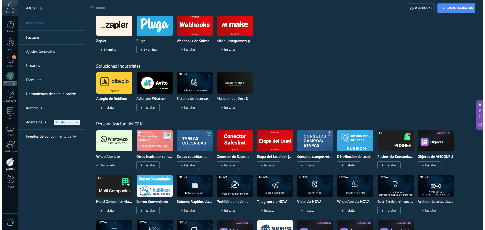
scroll to position [826, 0]
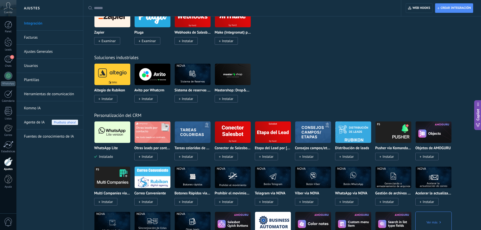
click at [113, 126] on img at bounding box center [113, 132] width 36 height 25
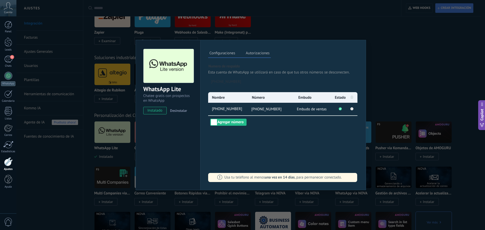
click at [378, 77] on div "WhatsApp Lite Chatee gratis con prospectos en WhatsApp instalado Desinstalar Co…" at bounding box center [250, 115] width 469 height 230
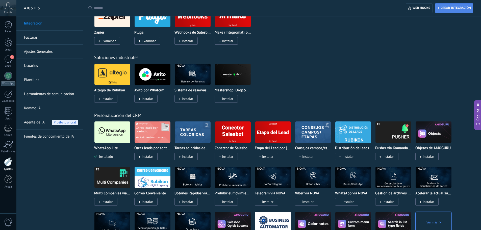
click at [449, 10] on span "Crear integración" at bounding box center [456, 8] width 30 height 4
type textarea "**********"
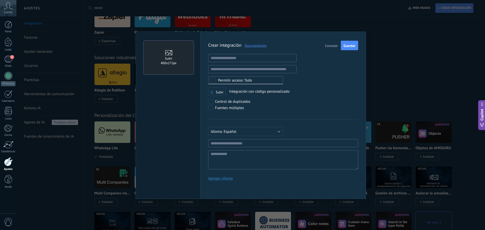
scroll to position [5, 0]
click at [296, 12] on div "Subir 400х272px Crear integración Documentación Cancelar Guardar URL inválida U…" at bounding box center [250, 115] width 469 height 230
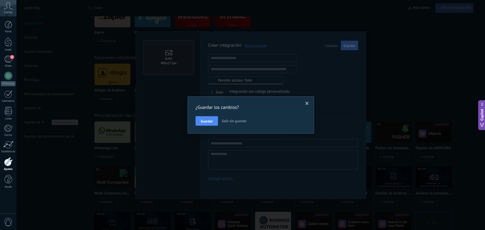
click at [244, 123] on span "Salir sin guardar" at bounding box center [234, 121] width 25 height 5
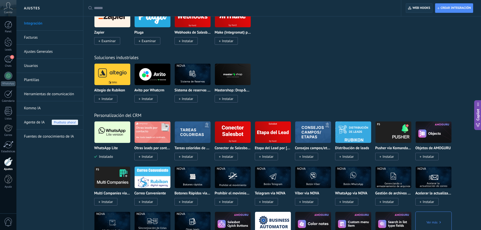
click at [415, 6] on span "Web hooks 0" at bounding box center [422, 8] width 18 height 4
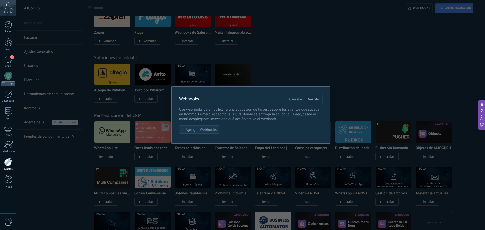
click at [201, 131] on span "Agregar Webhooks" at bounding box center [201, 130] width 31 height 4
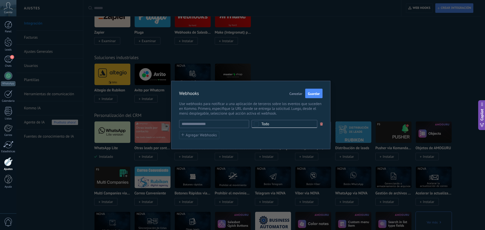
click at [261, 124] on div "Todo" at bounding box center [285, 124] width 66 height 8
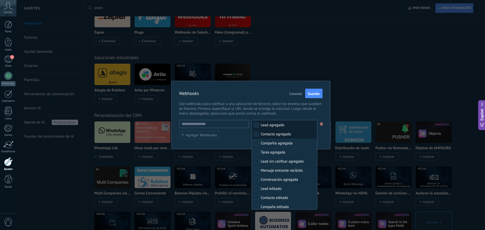
scroll to position [0, 0]
click at [210, 127] on input "text" at bounding box center [214, 124] width 70 height 8
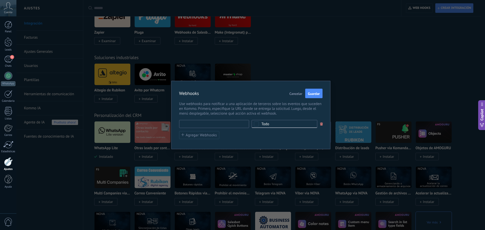
paste input "**********"
type input "**********"
click at [287, 122] on div "Todo" at bounding box center [285, 124] width 66 height 8
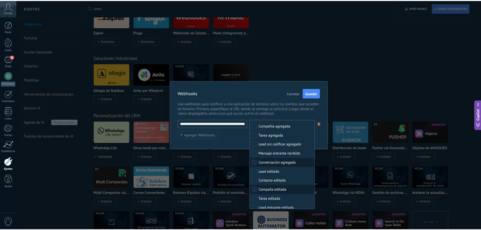
scroll to position [0, 0]
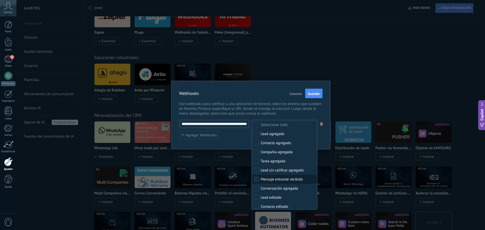
click at [284, 180] on div "Mensaje entrante recibido" at bounding box center [282, 179] width 42 height 5
click at [291, 108] on span "Use webhooks para notificar a una aplicación de terceros sobre los eventos que …" at bounding box center [251, 109] width 144 height 14
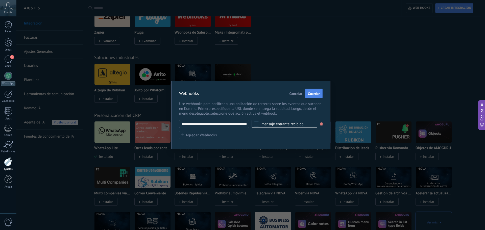
click at [312, 92] on span "Guardar" at bounding box center [314, 94] width 12 height 4
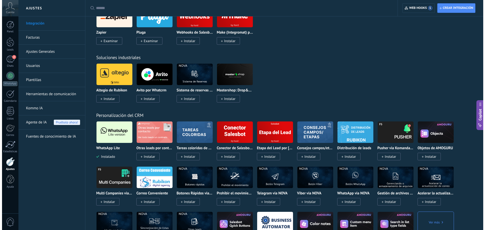
scroll to position [800, 0]
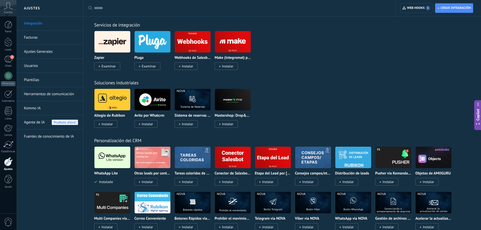
click at [423, 2] on div "Crear integración Web hooks 1" at bounding box center [438, 8] width 85 height 16
click at [421, 8] on span "Web hooks 1" at bounding box center [418, 8] width 23 height 5
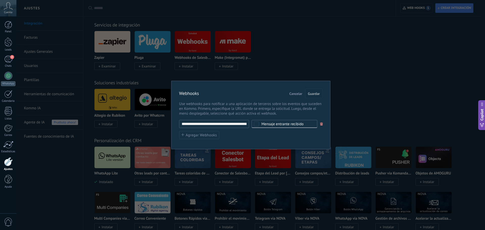
click at [322, 126] on span at bounding box center [321, 124] width 3 height 3
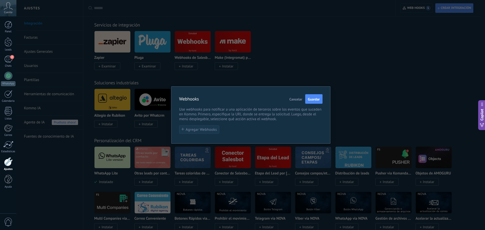
click at [212, 131] on span "Agregar Webhooks" at bounding box center [201, 130] width 31 height 4
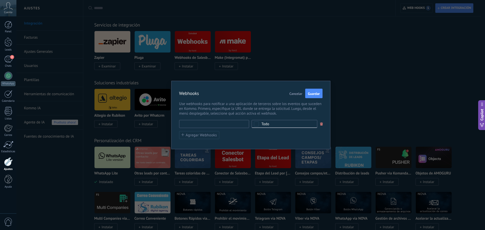
click at [217, 124] on input "text" at bounding box center [214, 124] width 70 height 8
paste input "**********"
type input "**********"
click at [255, 127] on div "Todo" at bounding box center [285, 124] width 66 height 8
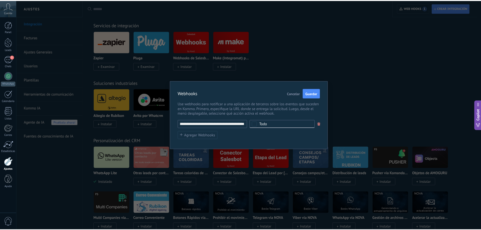
scroll to position [0, 0]
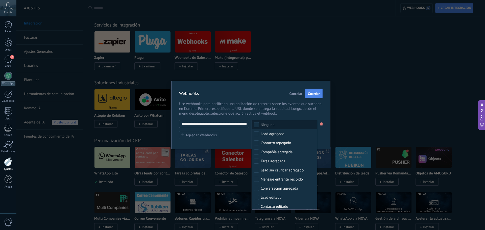
click at [313, 93] on span "Guardar" at bounding box center [314, 94] width 12 height 4
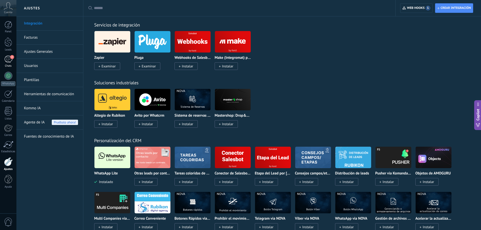
click at [9, 56] on div "2" at bounding box center [8, 59] width 8 height 7
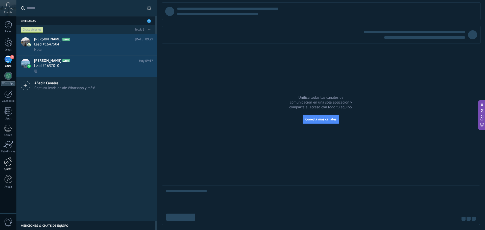
click at [10, 160] on div at bounding box center [8, 161] width 9 height 9
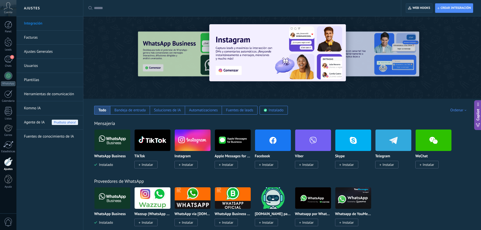
click at [418, 5] on span "Web hooks 0" at bounding box center [419, 8] width 22 height 9
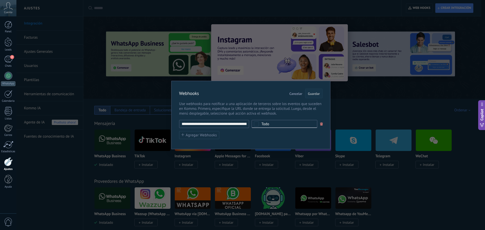
click at [316, 96] on span "Guardar" at bounding box center [314, 94] width 12 height 4
click at [296, 94] on span "Cancelar" at bounding box center [296, 94] width 13 height 4
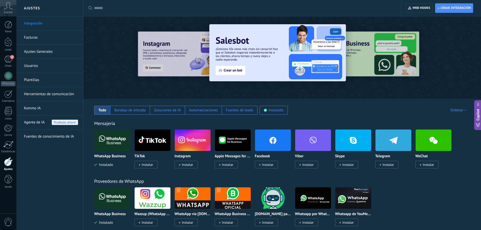
scroll to position [8, 0]
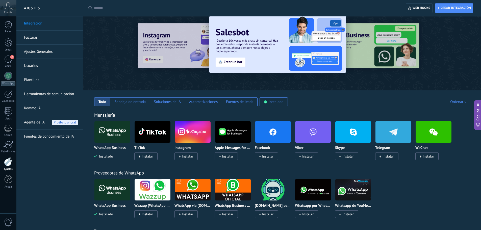
click at [196, 13] on div at bounding box center [244, 8] width 300 height 16
click at [105, 4] on div at bounding box center [244, 8] width 300 height 16
click at [105, 9] on input "text" at bounding box center [244, 8] width 300 height 5
type input "*****"
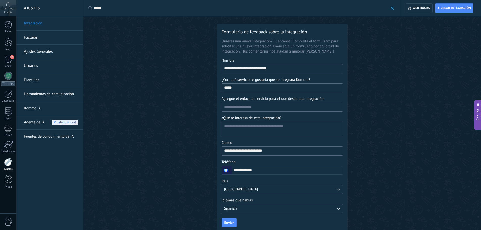
scroll to position [12, 0]
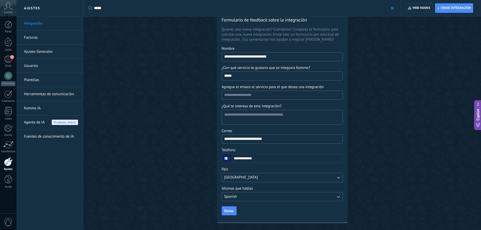
click at [393, 8] on span at bounding box center [392, 8] width 3 height 3
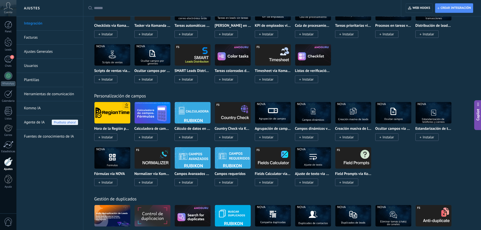
scroll to position [1512, 0]
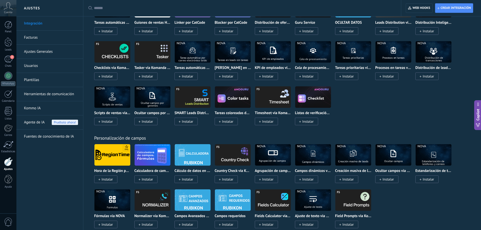
click at [194, 6] on input "text" at bounding box center [244, 8] width 300 height 5
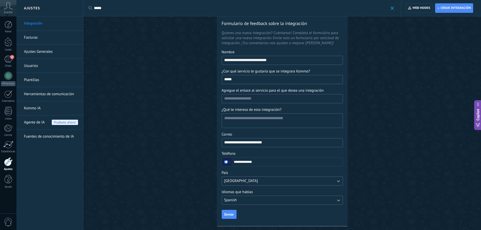
scroll to position [12, 0]
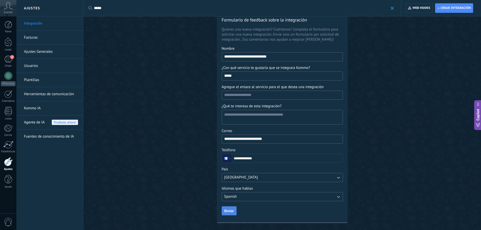
click at [232, 214] on button "Enviar" at bounding box center [229, 210] width 15 height 9
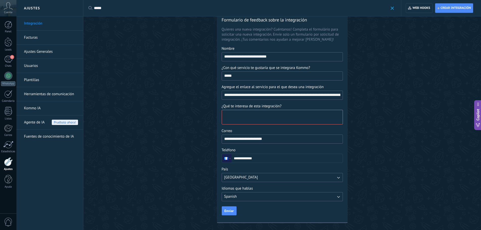
click at [299, 118] on textarea "¿Qué te interesa de esta integración?" at bounding box center [282, 117] width 120 height 14
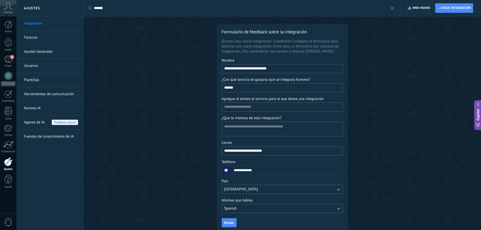
type input "*****"
click at [268, 109] on input "Agregue el enlace al servicio para el que desea una integración" at bounding box center [282, 107] width 121 height 8
paste input "**********"
type input "**********"
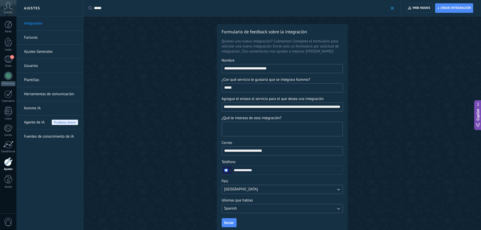
drag, startPoint x: 285, startPoint y: 129, endPoint x: 279, endPoint y: 126, distance: 6.6
click at [285, 128] on textarea "¿Qué te interesa de esta integración?" at bounding box center [282, 129] width 120 height 14
type textarea "*"
type textarea "**********"
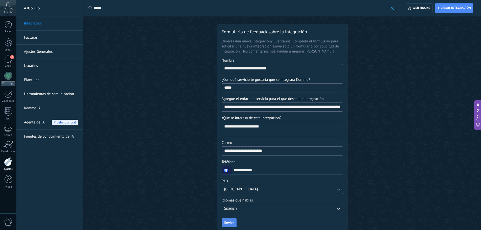
click at [227, 222] on span "Enviar" at bounding box center [229, 223] width 9 height 4
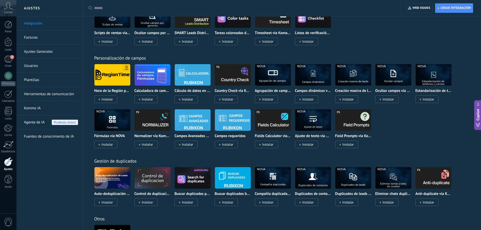
scroll to position [1638, 0]
